Goal: Task Accomplishment & Management: Use online tool/utility

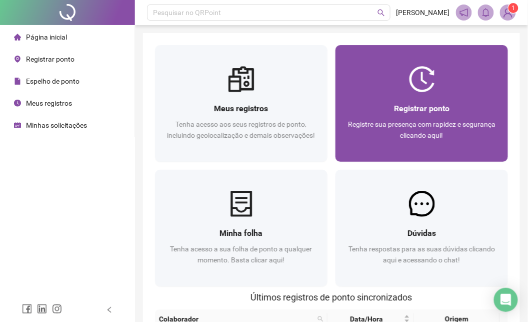
click at [426, 94] on div "Registrar ponto Registre sua presença com rapidez e segurança clicando aqui!" at bounding box center [422, 127] width 173 height 70
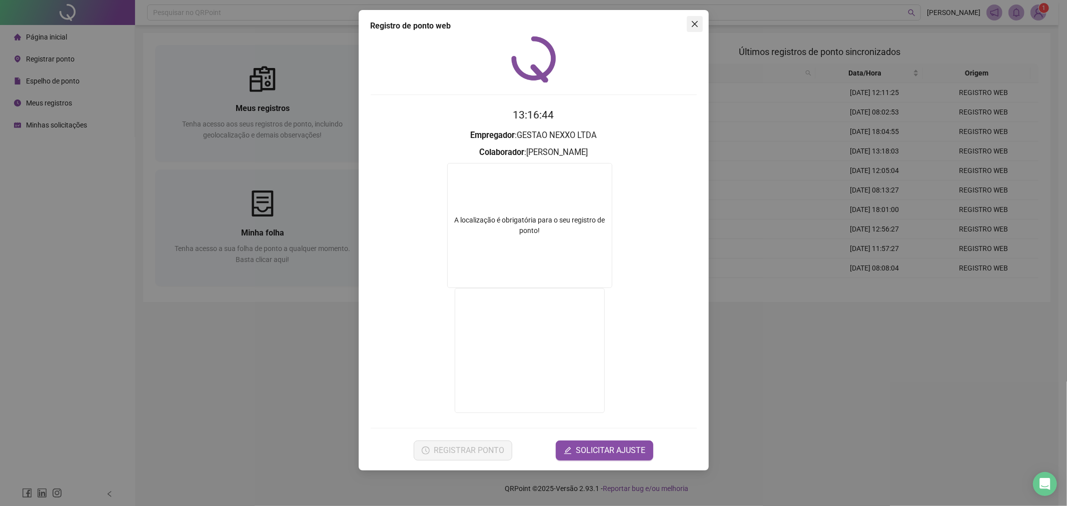
click at [536, 23] on icon "close" at bounding box center [695, 24] width 8 height 8
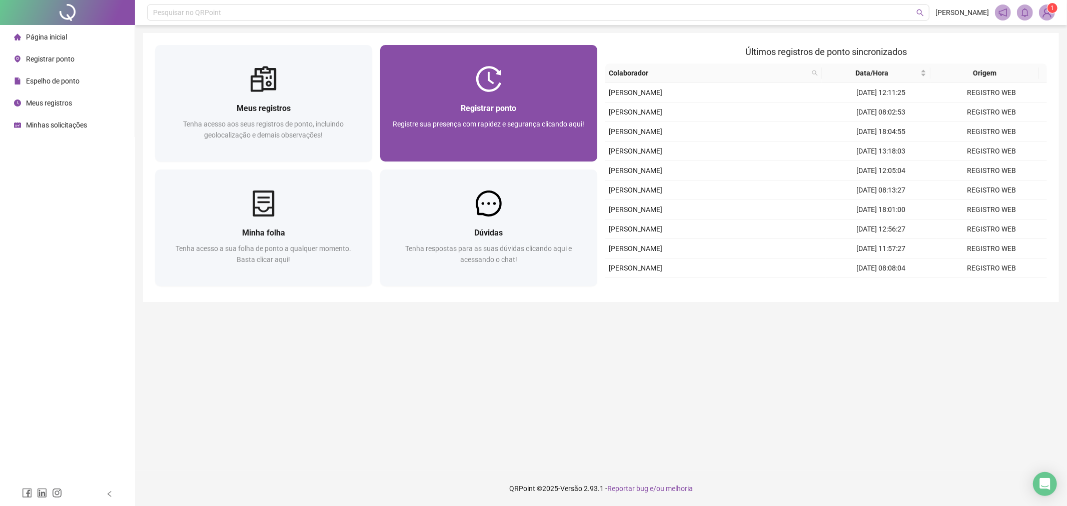
click at [528, 98] on div "Registrar ponto Registre sua presença com rapidez e segurança clicando aqui!" at bounding box center [488, 127] width 217 height 70
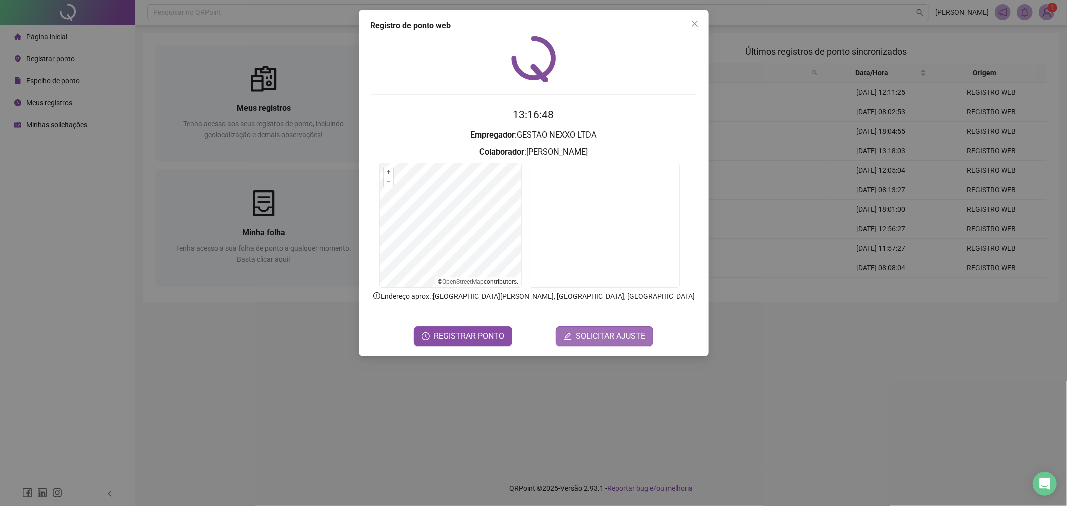
click at [536, 321] on span "SOLICITAR AJUSTE" at bounding box center [611, 337] width 70 height 12
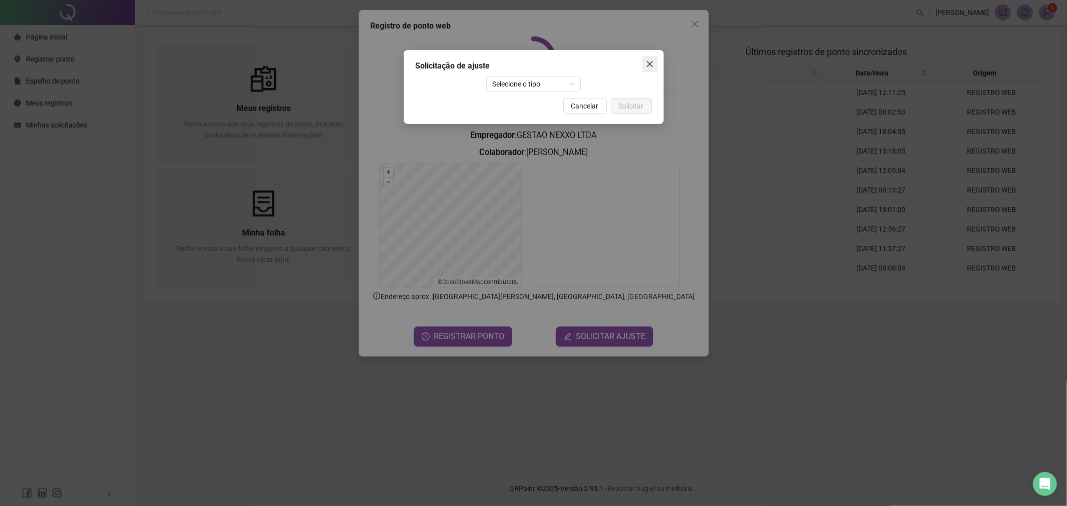
click at [536, 66] on icon "close" at bounding box center [650, 64] width 8 height 8
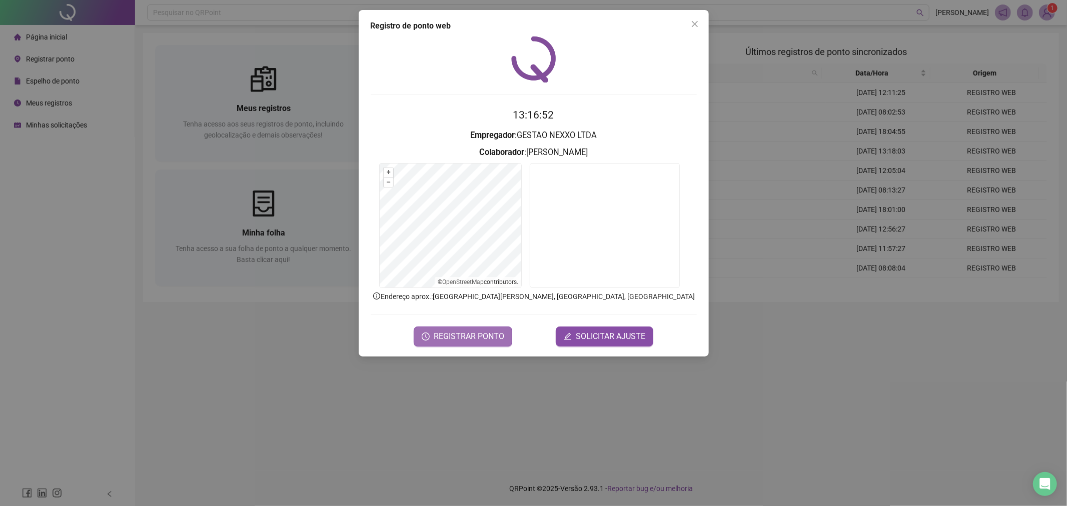
click at [476, 321] on span "REGISTRAR PONTO" at bounding box center [469, 337] width 71 height 12
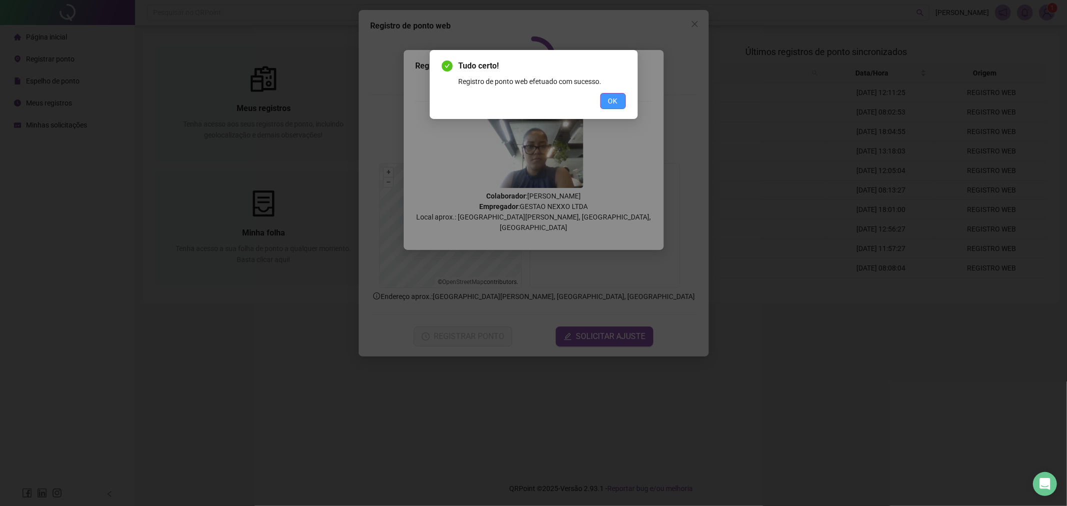
click at [536, 102] on button "OK" at bounding box center [613, 101] width 26 height 16
